Goal: Transaction & Acquisition: Purchase product/service

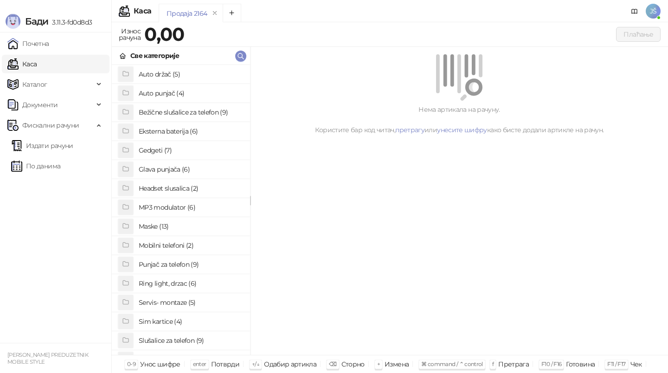
click at [184, 112] on h4 "Bežične slušalice za telefon (9)" at bounding box center [191, 112] width 104 height 15
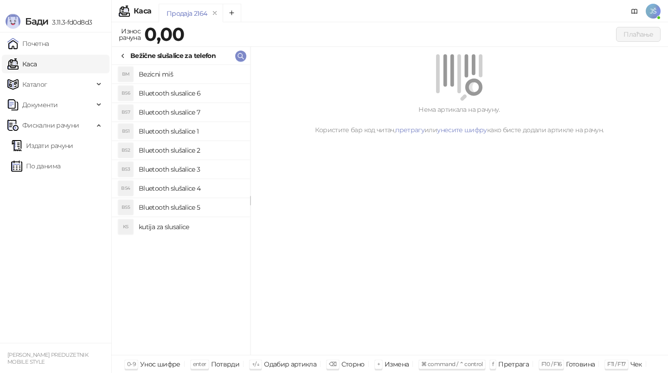
click at [212, 204] on h4 "Bluetooth slušalice 5" at bounding box center [191, 207] width 104 height 15
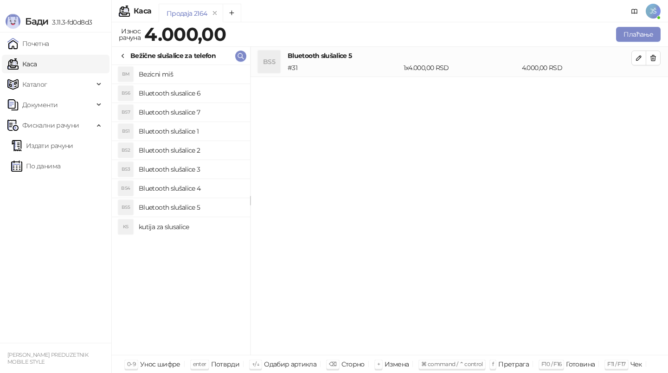
click at [224, 186] on h4 "Bluetooth slušalice 4" at bounding box center [191, 188] width 104 height 15
click at [230, 172] on h4 "Bluetooth slušalice 3" at bounding box center [191, 169] width 104 height 15
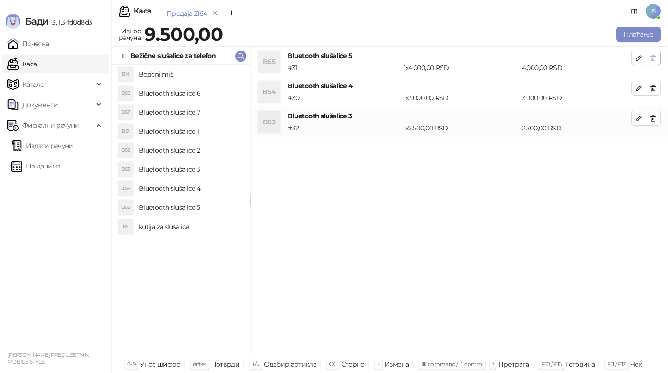
click at [656, 53] on button "button" at bounding box center [652, 58] width 15 height 15
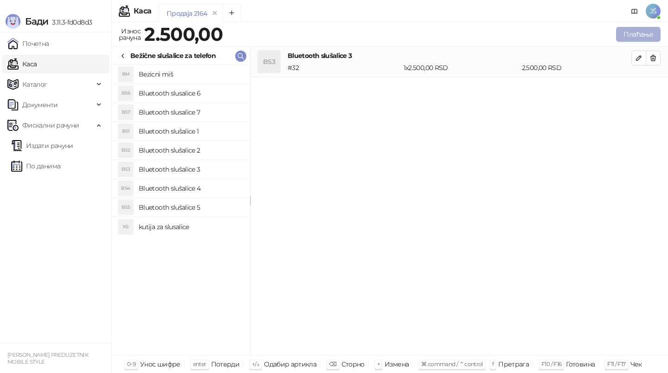
click at [639, 37] on button "Плаћање" at bounding box center [638, 34] width 45 height 15
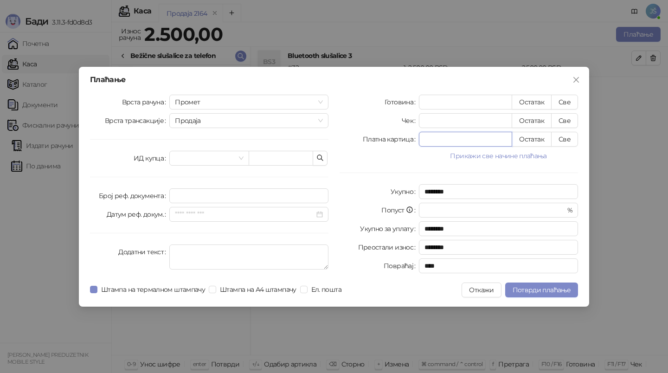
click at [487, 137] on input "*" at bounding box center [465, 139] width 92 height 14
click at [562, 141] on button "Све" at bounding box center [564, 139] width 27 height 15
type input "****"
click at [568, 294] on button "Потврди плаћање" at bounding box center [541, 289] width 73 height 15
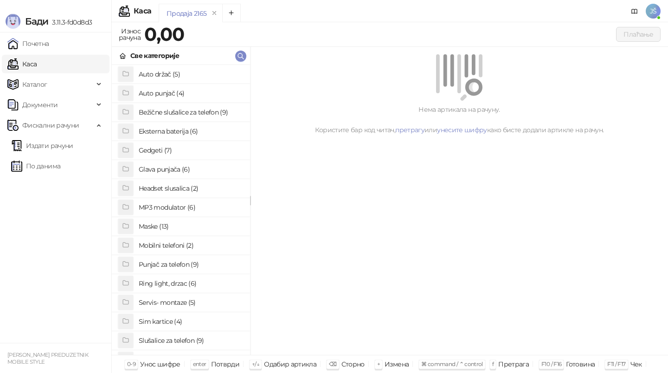
click at [193, 222] on h4 "Maske (13)" at bounding box center [191, 226] width 104 height 15
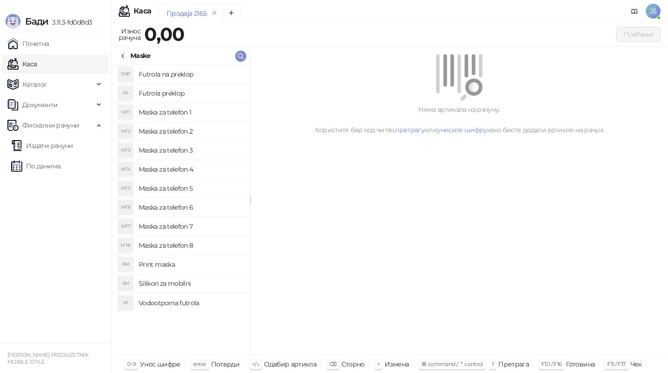
click at [204, 180] on li "MT5 Maska za telefon 5" at bounding box center [181, 188] width 138 height 19
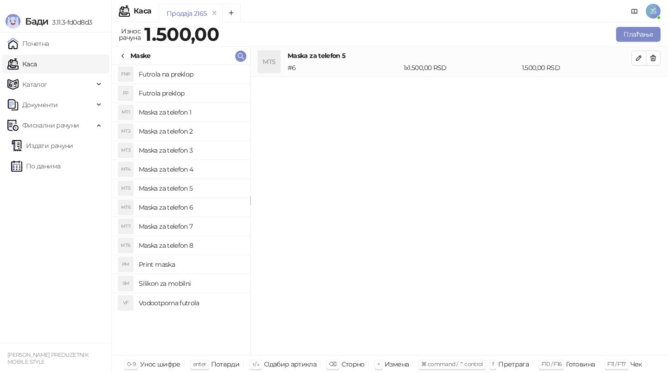
click at [204, 180] on li "MT5 Maska za telefon 5" at bounding box center [181, 188] width 138 height 19
click at [647, 34] on button "Плаћање" at bounding box center [638, 34] width 45 height 15
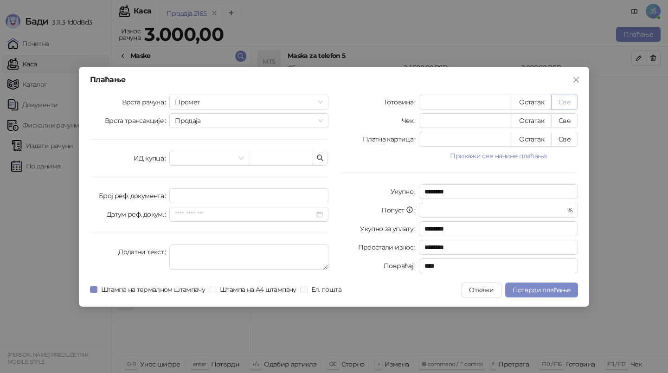
click at [569, 102] on button "Све" at bounding box center [564, 102] width 27 height 15
type input "****"
click at [531, 290] on span "Потврди плаћање" at bounding box center [541, 290] width 58 height 8
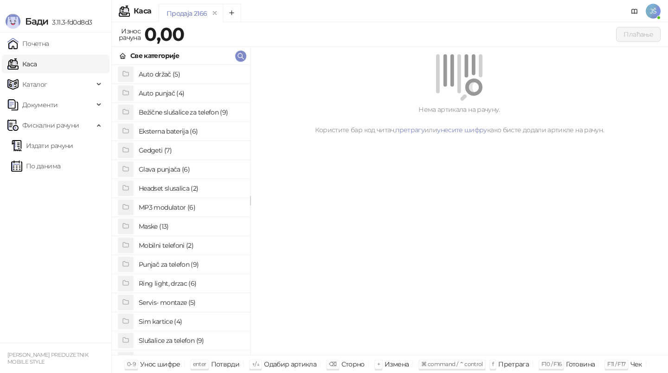
click at [184, 222] on h4 "Maske (13)" at bounding box center [191, 226] width 104 height 15
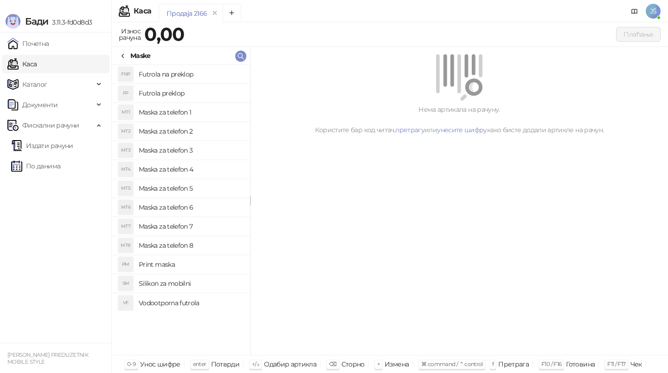
click at [202, 183] on h4 "Maska za telefon 5" at bounding box center [191, 188] width 104 height 15
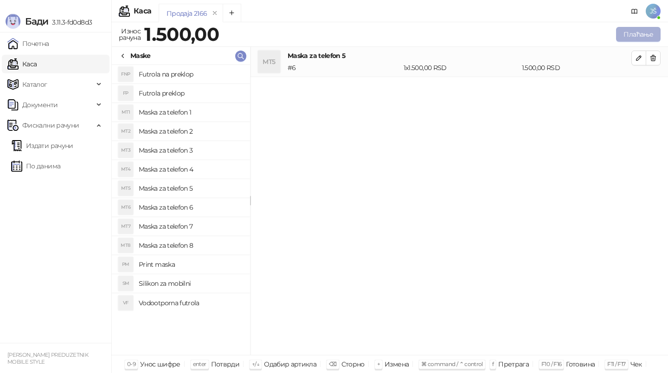
click at [631, 38] on button "Плаћање" at bounding box center [638, 34] width 45 height 15
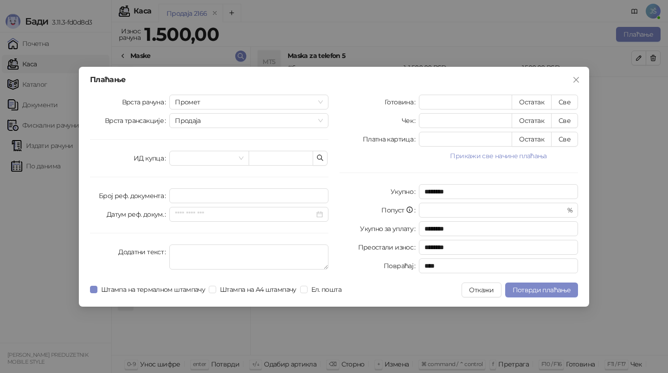
click at [562, 111] on div "Готовина * Остатак Све Чек * Остатак Све Платна картица * Остатак Све Прикажи с…" at bounding box center [458, 186] width 249 height 182
click at [560, 105] on button "Све" at bounding box center [564, 102] width 27 height 15
type input "****"
click at [517, 286] on span "Потврди плаћање" at bounding box center [541, 290] width 58 height 8
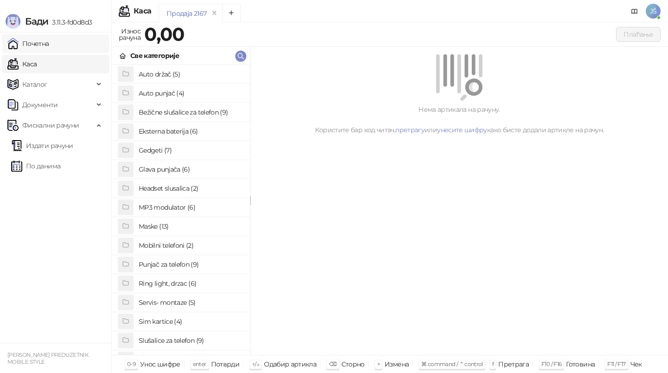
click at [49, 40] on link "Почетна" at bounding box center [28, 43] width 42 height 19
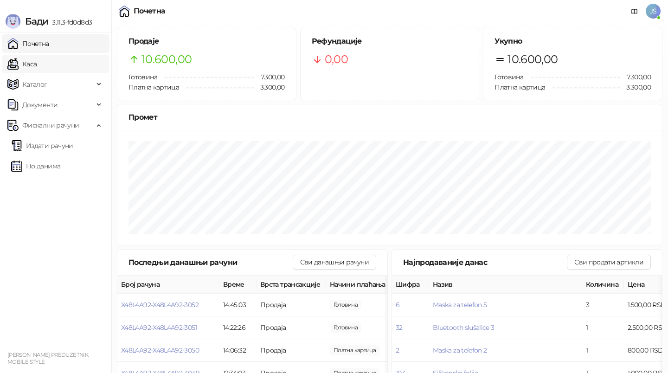
click at [37, 66] on link "Каса" at bounding box center [21, 64] width 29 height 19
